Goal: Communication & Community: Answer question/provide support

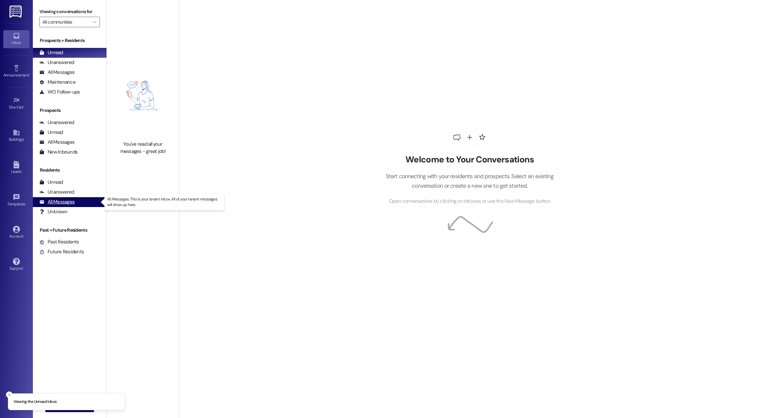
click at [57, 199] on div "All Messages" at bounding box center [56, 202] width 35 height 7
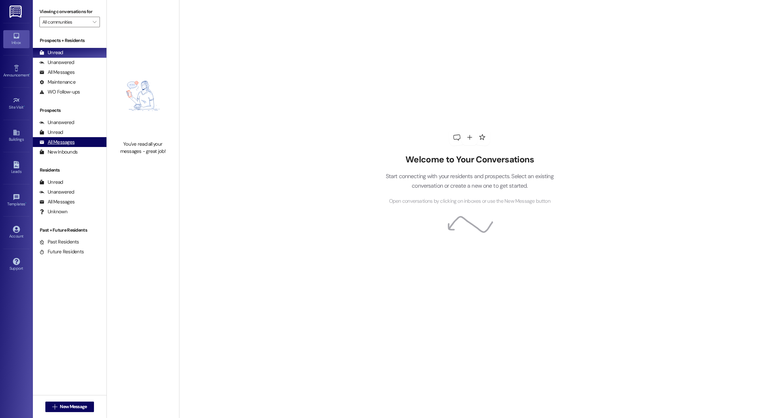
click at [68, 141] on div "All Messages" at bounding box center [56, 142] width 35 height 7
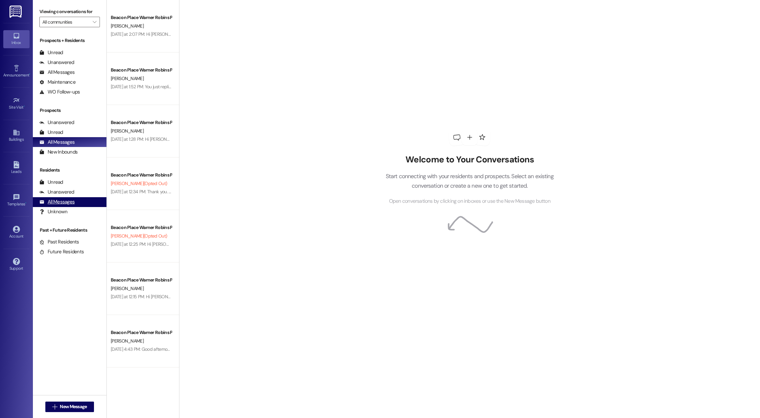
click at [54, 207] on div "All Messages (undefined)" at bounding box center [70, 202] width 74 height 10
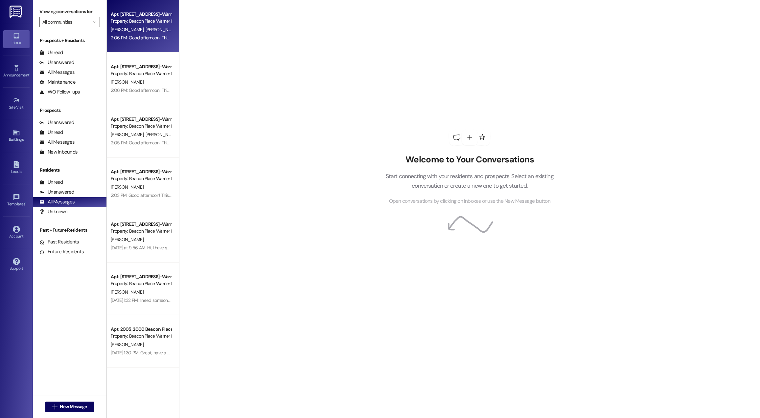
click at [118, 48] on div "Apt. 1004, 1000 Beacon Place-Warner Robins, LLC Property: Beacon Place Warner R…" at bounding box center [143, 26] width 72 height 53
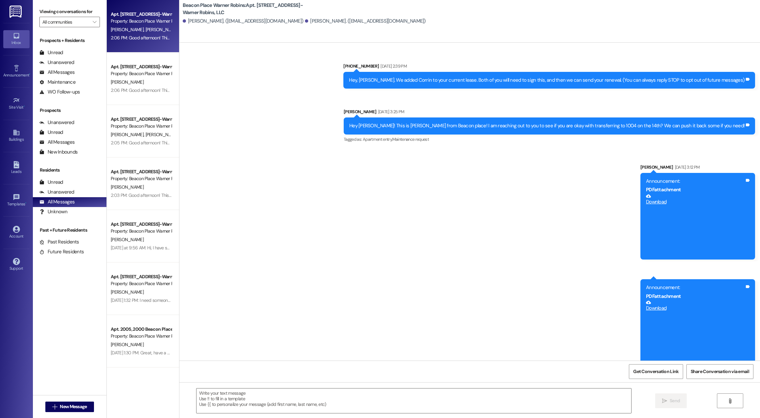
scroll to position [2361, 0]
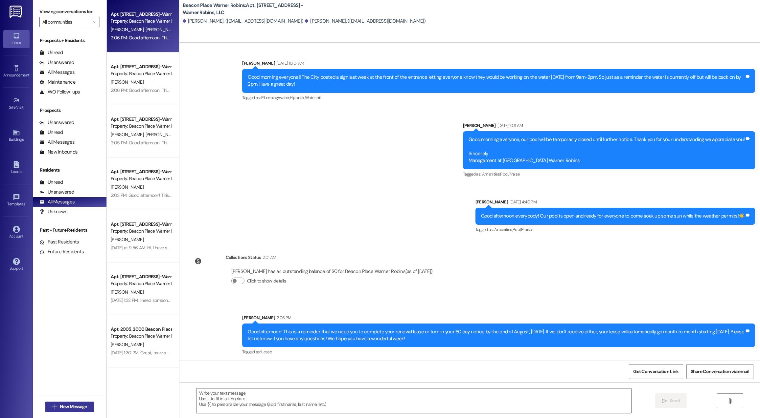
click at [75, 406] on span "New Message" at bounding box center [73, 407] width 27 height 7
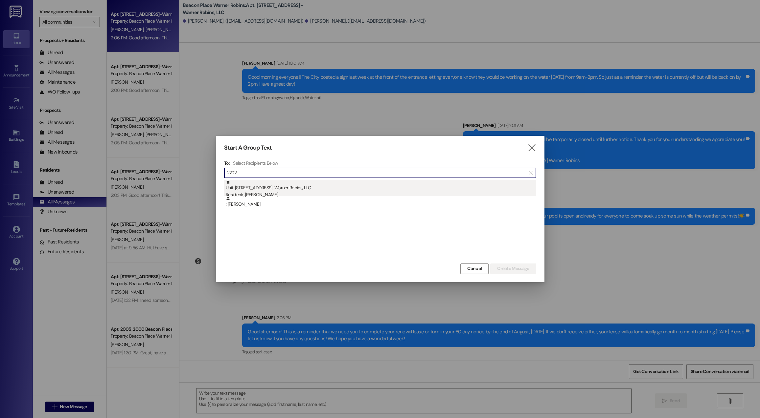
type input "2702"
click at [278, 195] on div "Residents: Michael Hayman" at bounding box center [381, 194] width 310 height 7
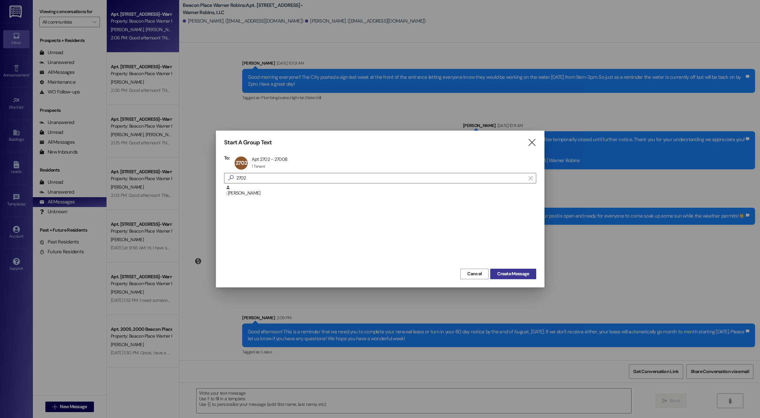
click at [512, 272] on span "Create Message" at bounding box center [513, 274] width 32 height 7
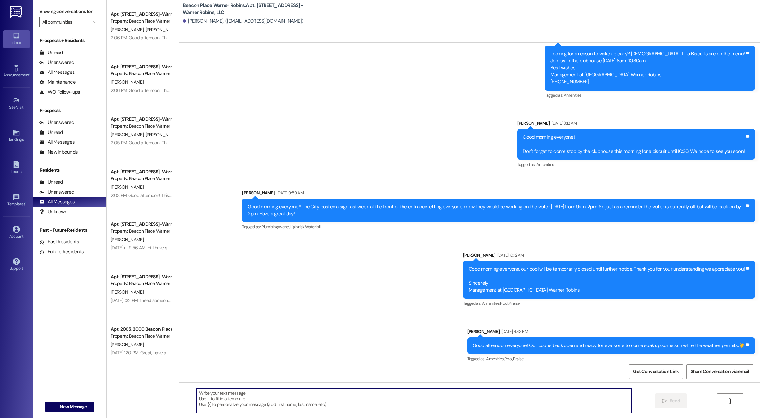
scroll to position [4493, 0]
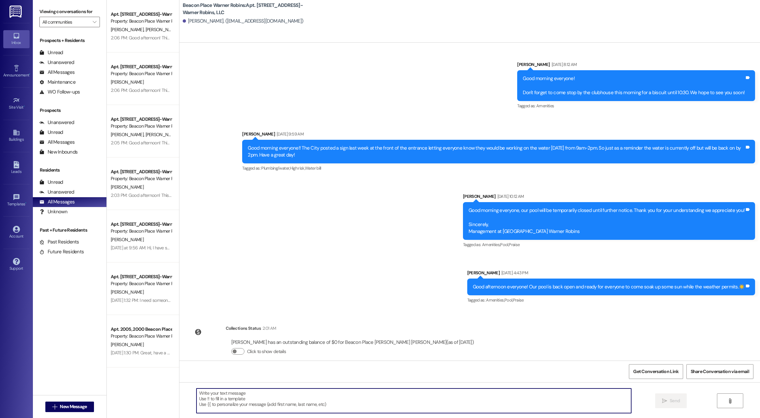
paste textarea "Good afternoon! This is a reminder that we need you to complete your renewal le…"
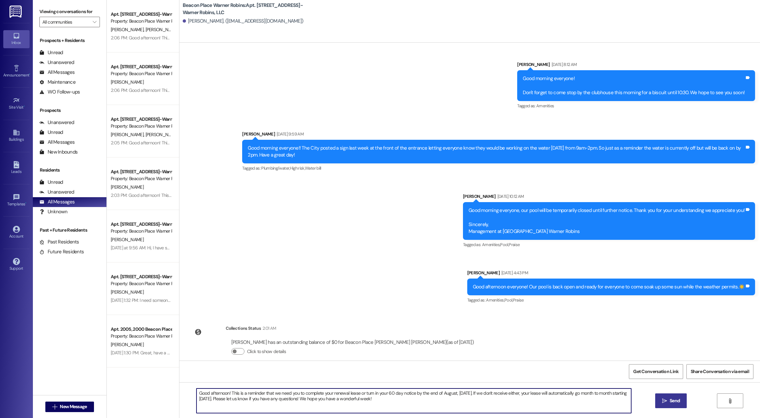
type textarea "Good afternoon! This is a reminder that we need you to complete your renewal le…"
click at [665, 403] on icon "" at bounding box center [664, 401] width 5 height 5
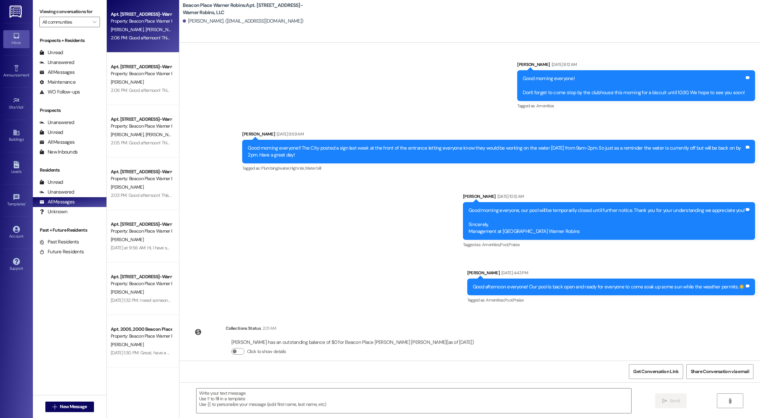
click at [120, 42] on div "2:06 PM: Good afternoon! This is a reminder that we need you to complete your r…" at bounding box center [141, 38] width 62 height 8
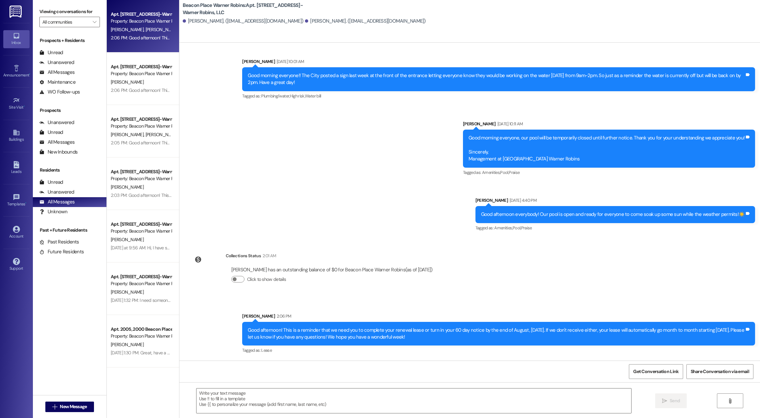
scroll to position [2361, 0]
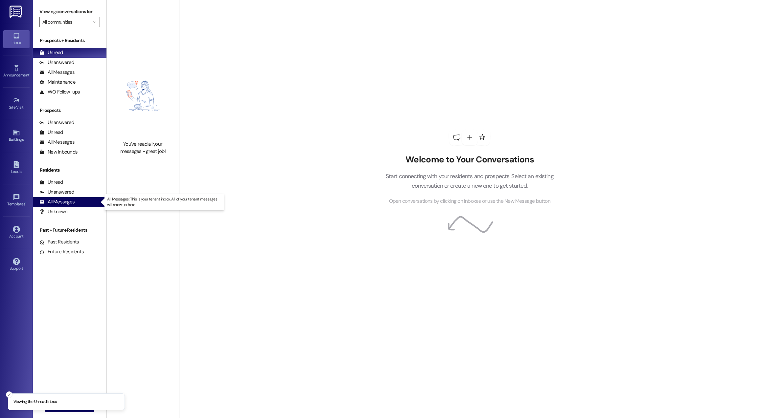
click at [69, 202] on div "All Messages" at bounding box center [56, 202] width 35 height 7
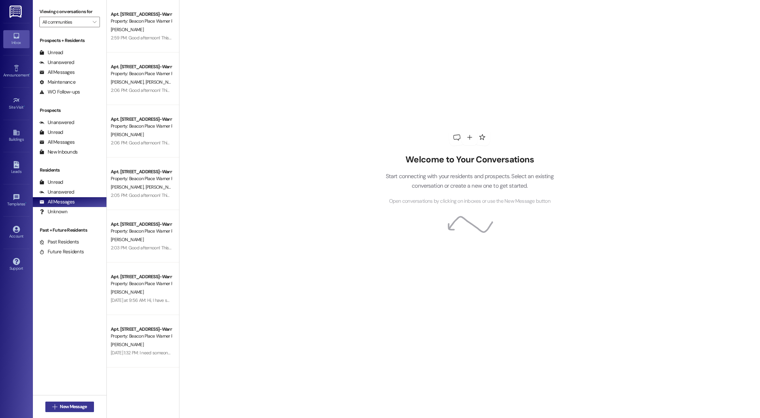
click at [69, 410] on span "New Message" at bounding box center [73, 407] width 27 height 7
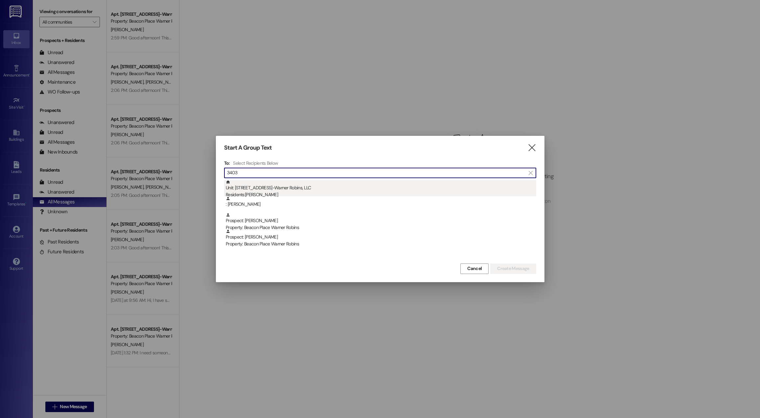
type input "3403"
click at [257, 190] on div "Unit: [STREET_ADDRESS]-Warner Robins, LLC Residents: [PERSON_NAME]" at bounding box center [381, 189] width 310 height 19
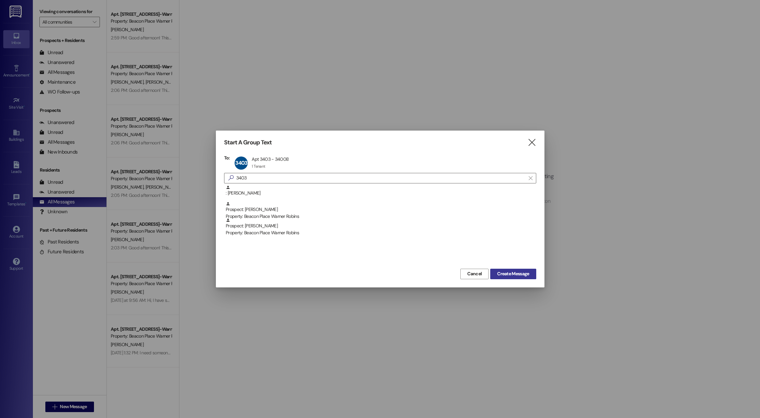
click at [518, 272] on span "Create Message" at bounding box center [513, 274] width 32 height 7
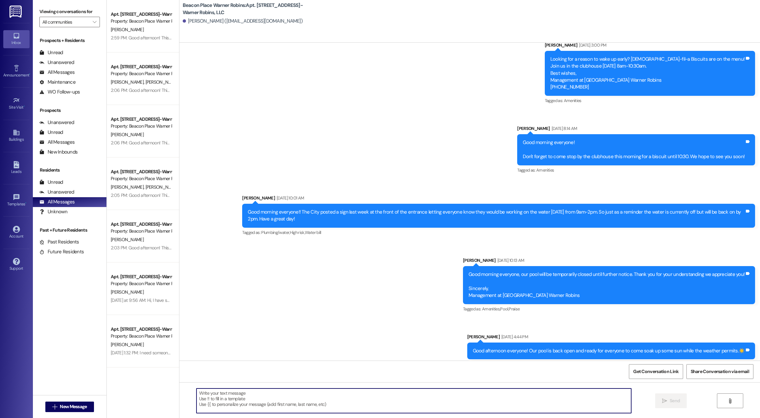
scroll to position [5081, 0]
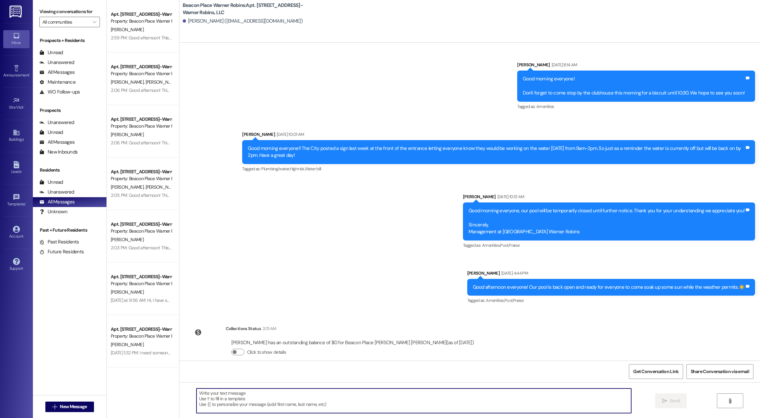
paste textarea "Good afternoon! This is a reminder that we need you to complete your renewal le…"
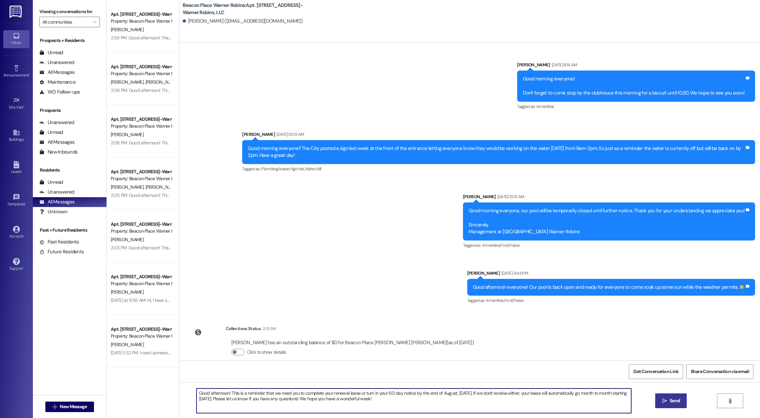
type textarea "Good afternoon! This is a reminder that we need you to complete your renewal le…"
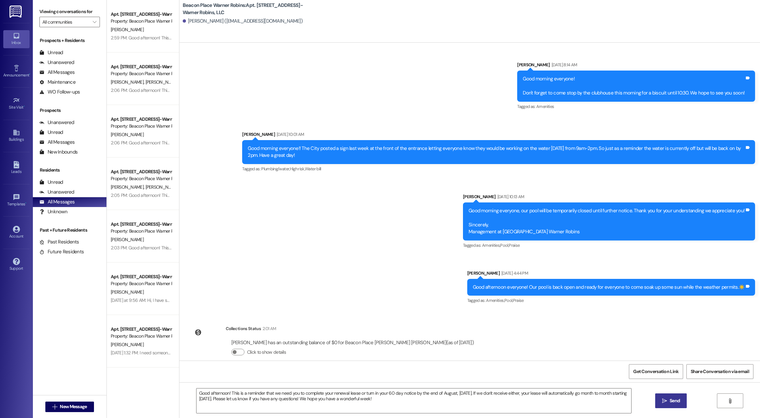
click at [681, 402] on button " Send" at bounding box center [671, 401] width 32 height 15
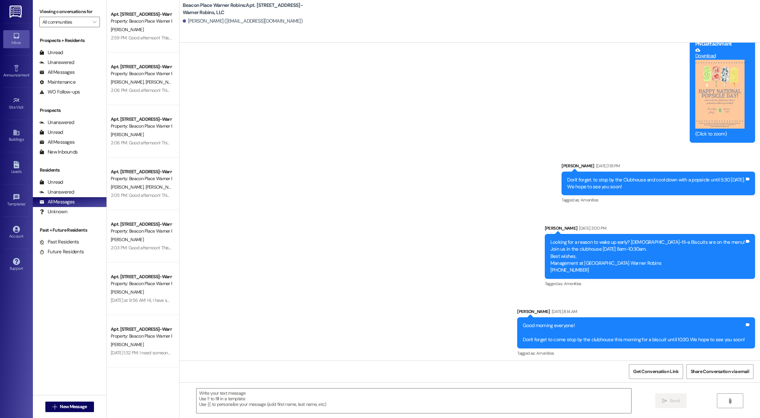
scroll to position [5134, 0]
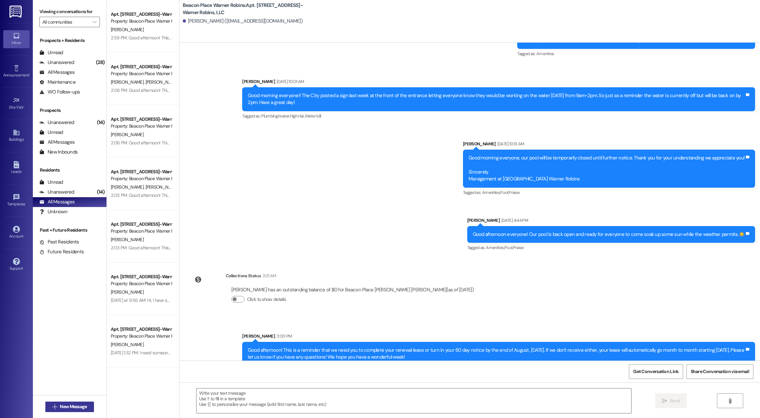
click at [72, 404] on span "New Message" at bounding box center [73, 407] width 27 height 7
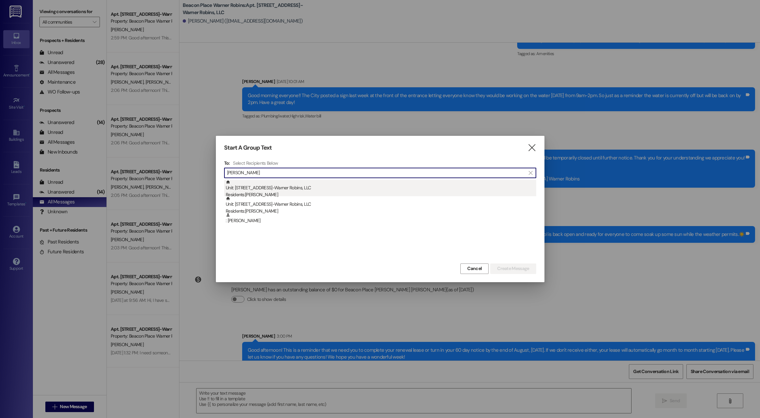
type input "[PERSON_NAME]"
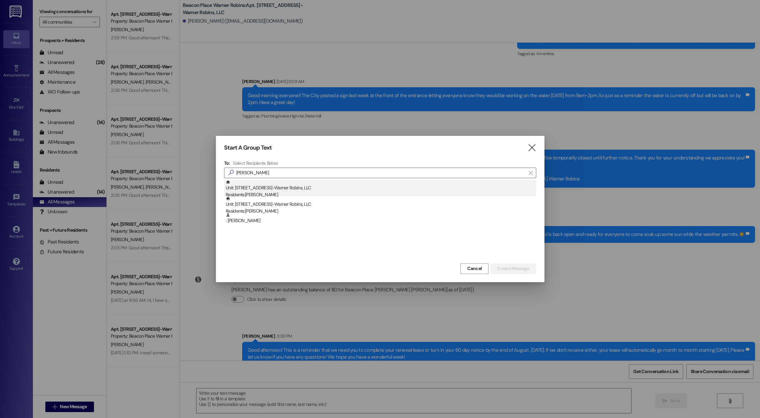
click at [260, 193] on div "Residents: [PERSON_NAME]" at bounding box center [381, 194] width 310 height 7
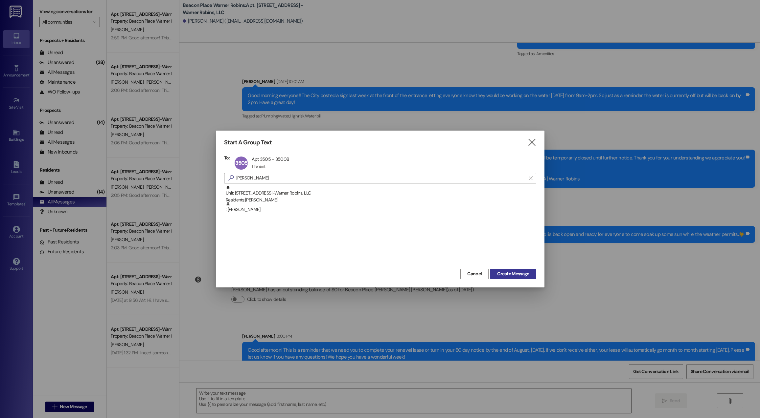
click at [517, 273] on span "Create Message" at bounding box center [513, 274] width 32 height 7
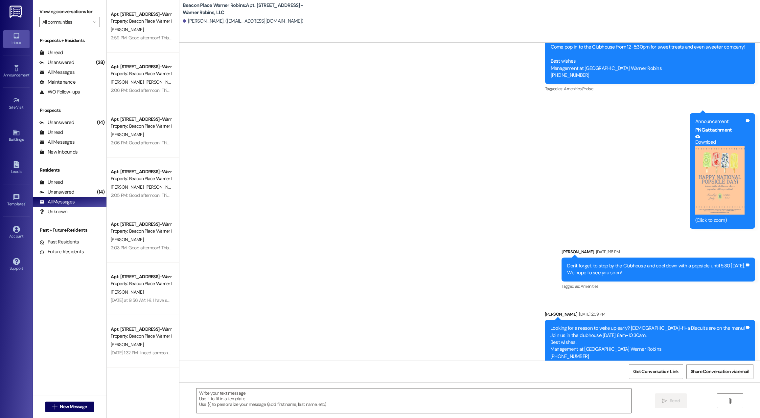
scroll to position [8719, 0]
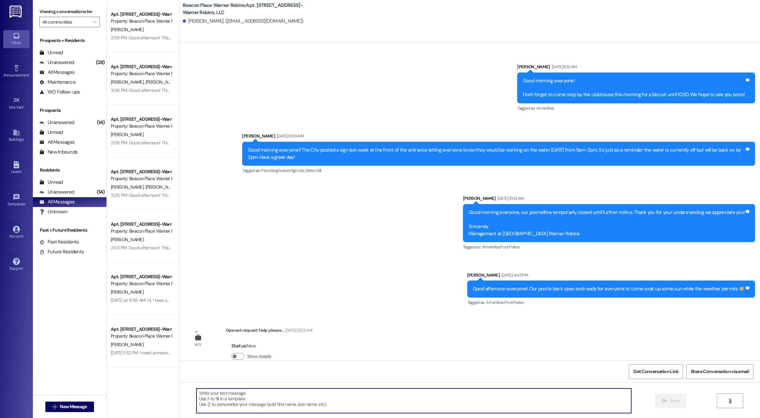
paste textarea "Good afternoon! This is a reminder that we need you to complete your renewal le…"
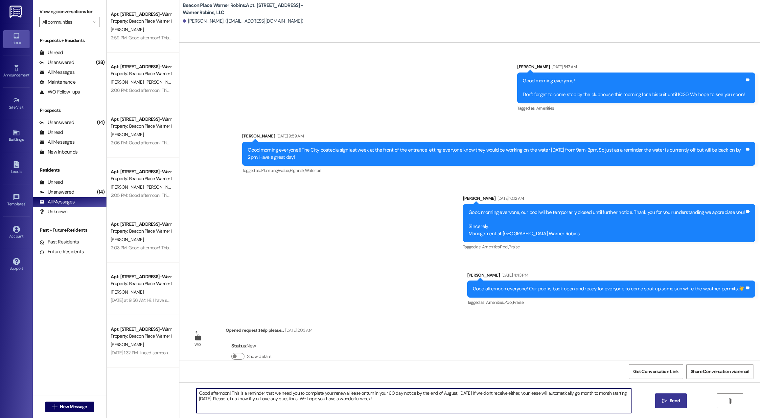
type textarea "Good afternoon! This is a reminder that we need you to complete your renewal le…"
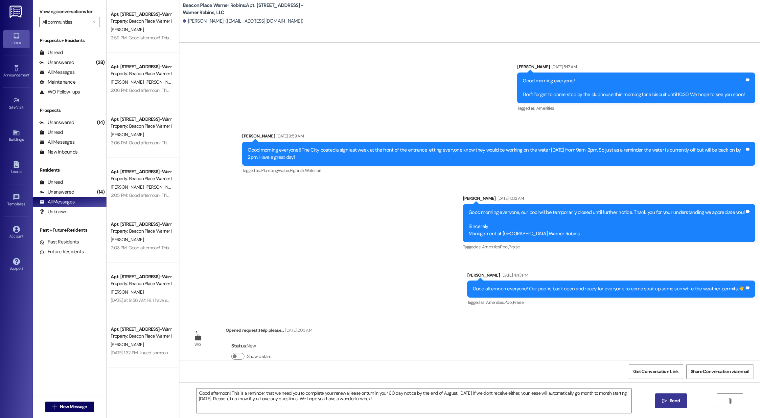
click at [671, 405] on span "Send" at bounding box center [674, 401] width 10 height 7
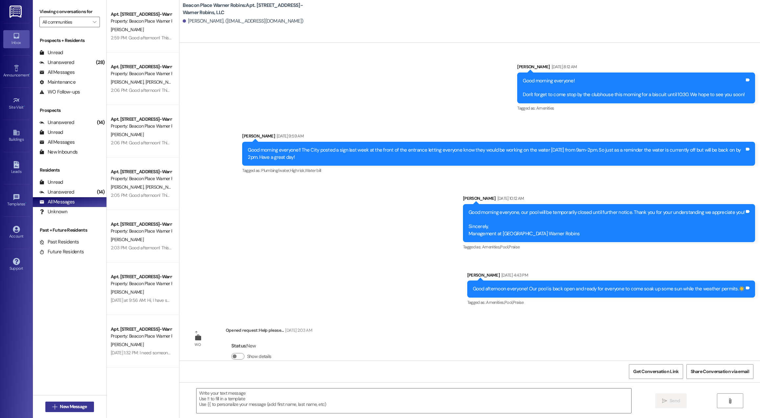
click at [79, 404] on span "New Message" at bounding box center [73, 407] width 27 height 7
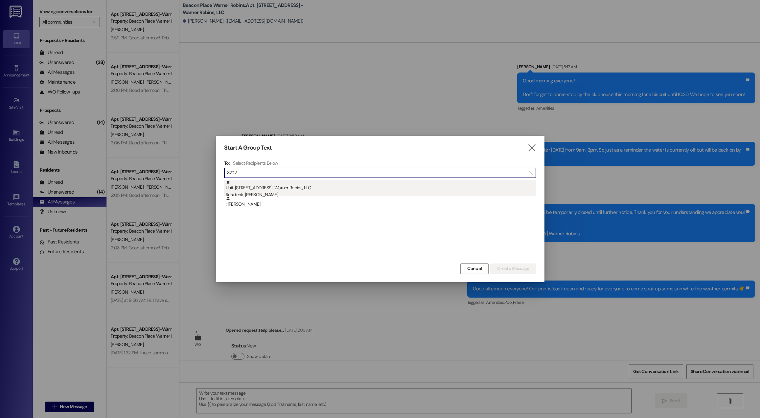
type input "3702"
click at [252, 192] on div "Residents: [PERSON_NAME]" at bounding box center [381, 194] width 310 height 7
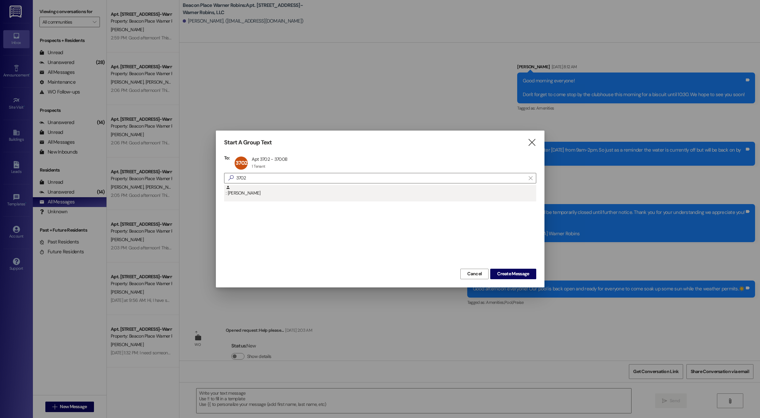
click at [261, 194] on div ": [PERSON_NAME]" at bounding box center [381, 190] width 310 height 11
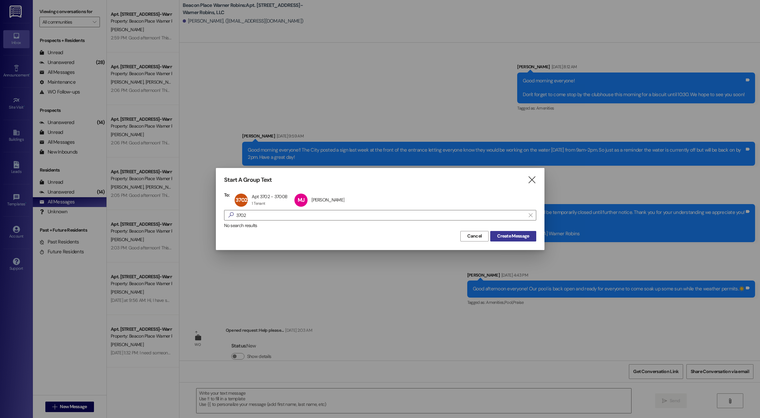
click at [518, 236] on span "Create Message" at bounding box center [513, 236] width 32 height 7
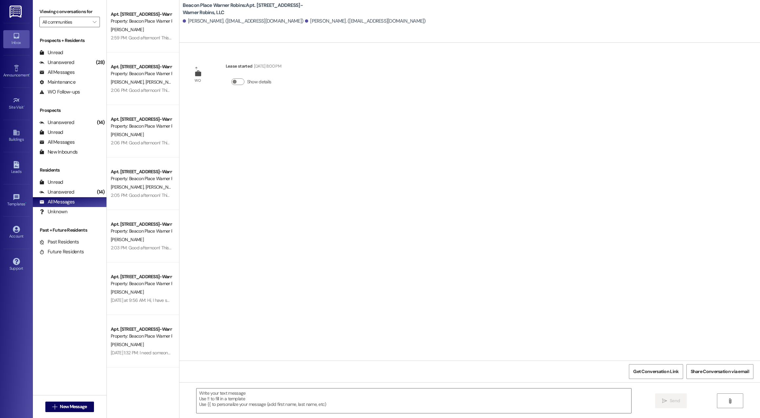
scroll to position [0, 0]
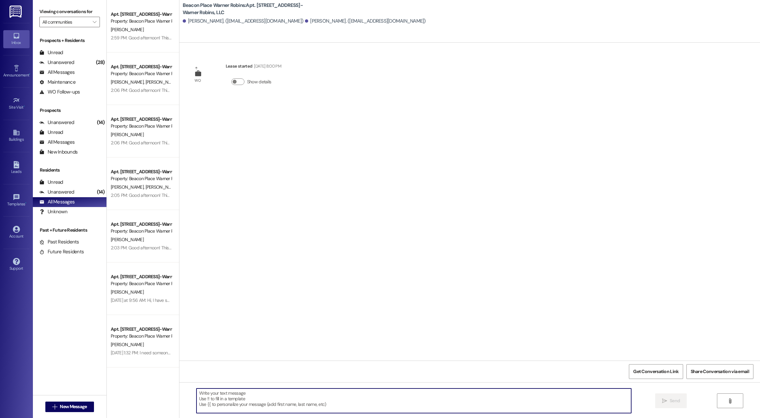
paste textarea "Good afternoon! This is a reminder that we need you to complete your renewal le…"
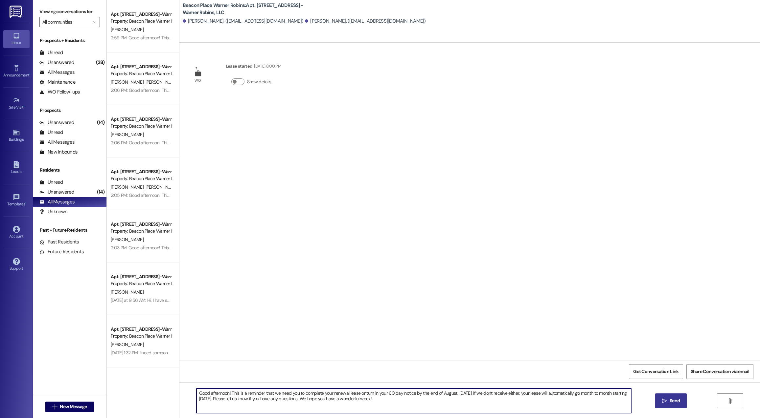
type textarea "Good afternoon! This is a reminder that we need you to complete your renewal le…"
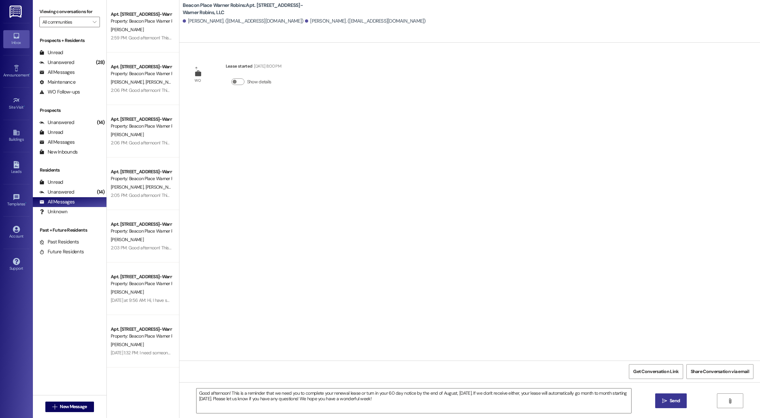
click at [668, 401] on span "Send" at bounding box center [674, 401] width 13 height 7
